Goal: Task Accomplishment & Management: Manage account settings

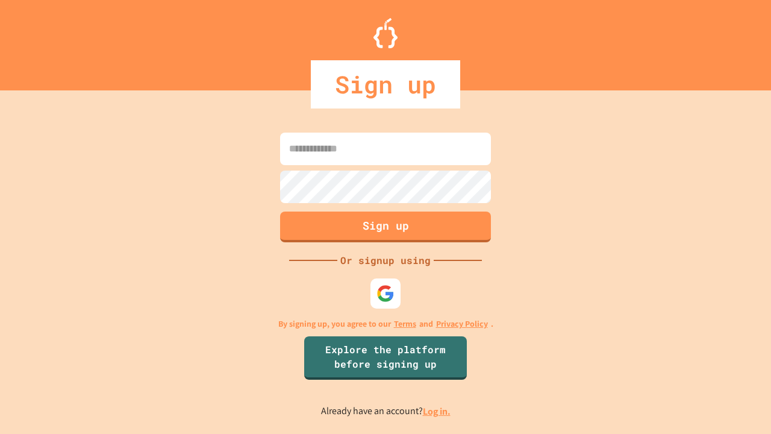
click at [438, 411] on link "Log in." at bounding box center [437, 411] width 28 height 13
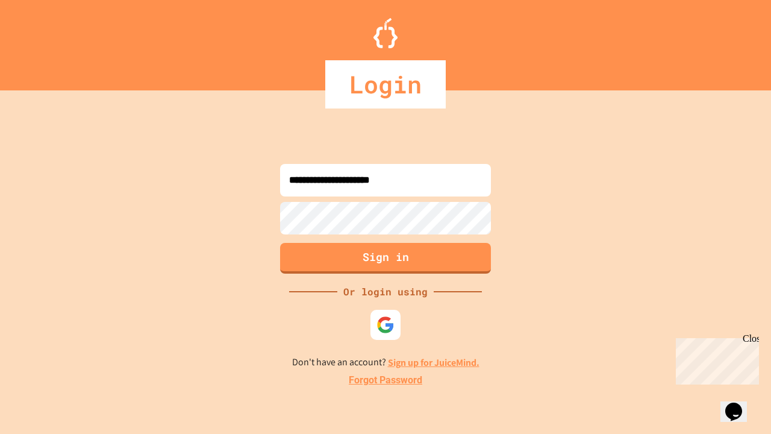
type input "**********"
